Goal: Task Accomplishment & Management: Find specific page/section

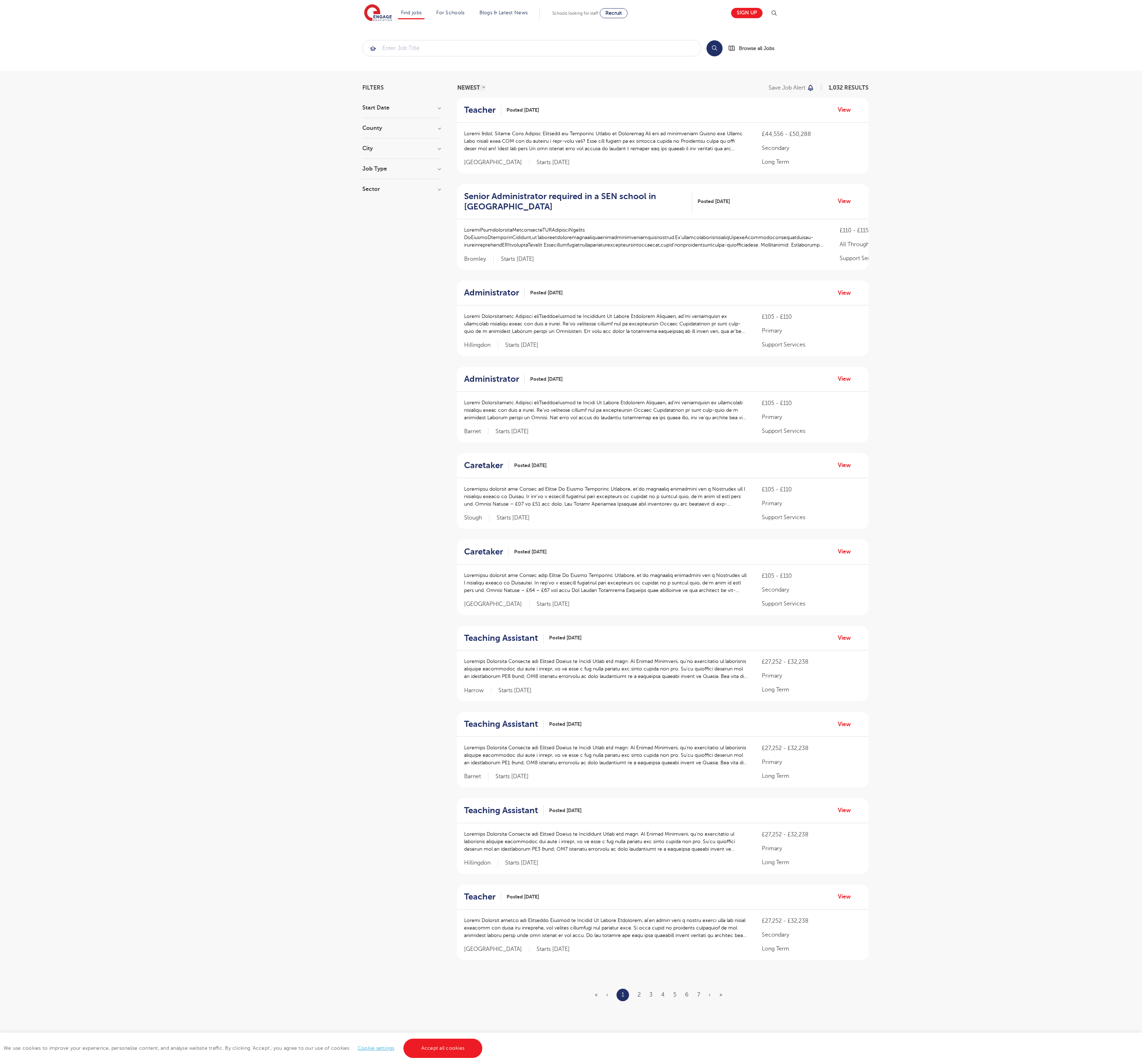
click at [442, 1048] on link "Accept all cookies" at bounding box center [443, 1048] width 79 height 19
